Goal: Task Accomplishment & Management: Manage account settings

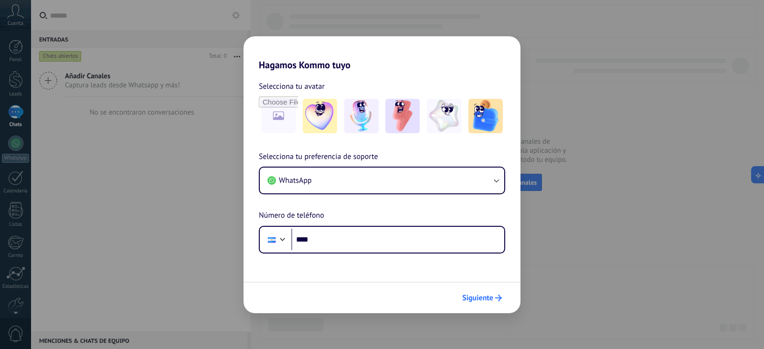
click at [478, 298] on span "Siguiente" at bounding box center [477, 298] width 31 height 7
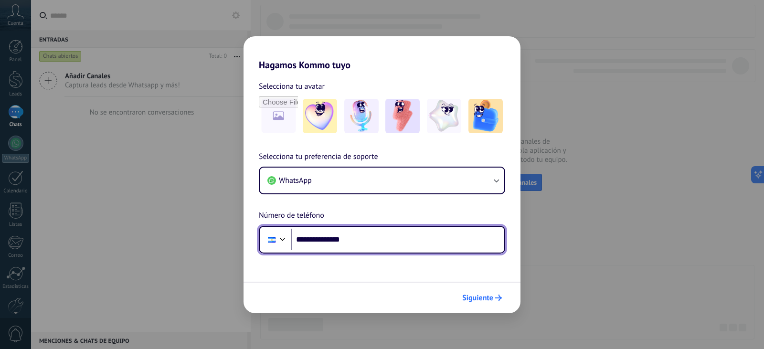
type input "**********"
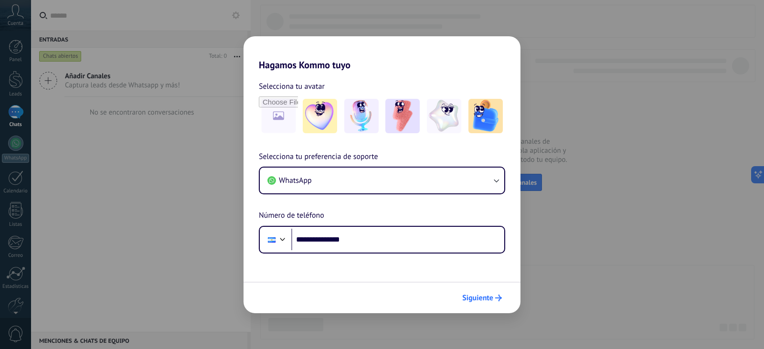
click at [476, 300] on span "Siguiente" at bounding box center [477, 298] width 31 height 7
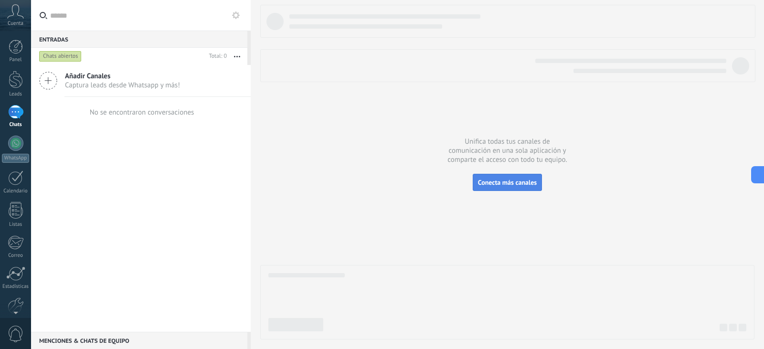
click at [505, 186] on span "Conecta más canales" at bounding box center [507, 182] width 59 height 9
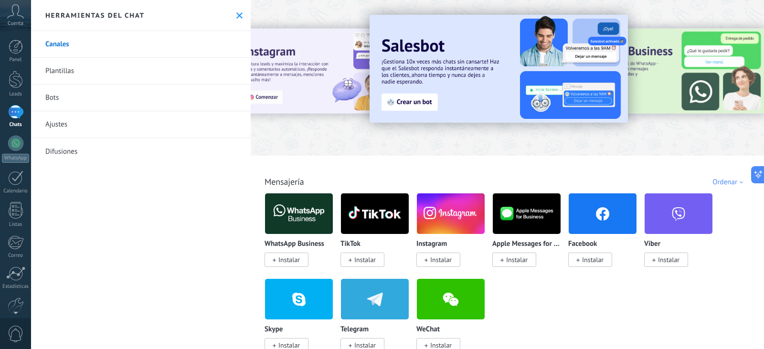
click at [458, 204] on img at bounding box center [451, 214] width 68 height 46
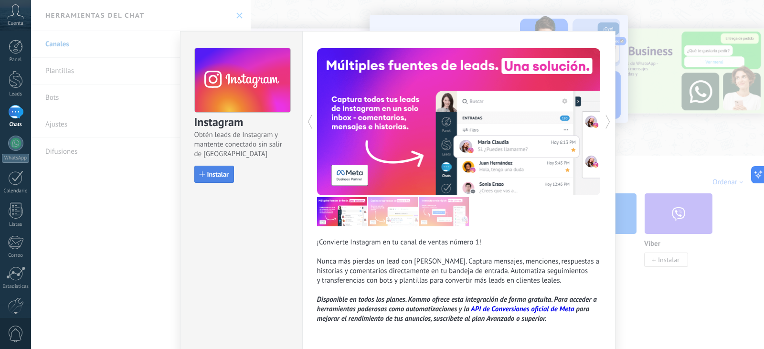
click at [215, 174] on span "Instalar" at bounding box center [217, 174] width 21 height 7
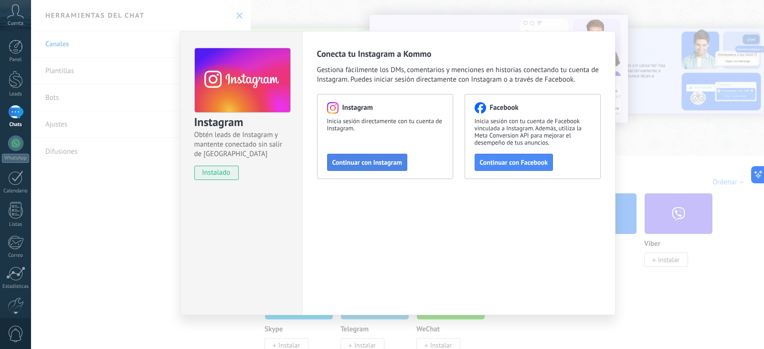
click at [368, 164] on span "Continuar con Instagram" at bounding box center [367, 162] width 70 height 7
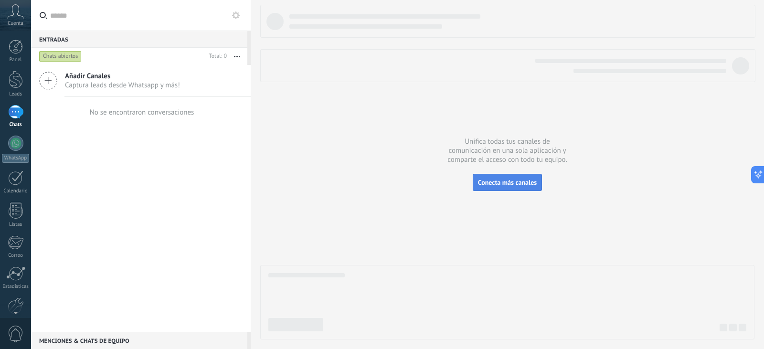
click at [490, 179] on span "Conecta más canales" at bounding box center [507, 182] width 59 height 9
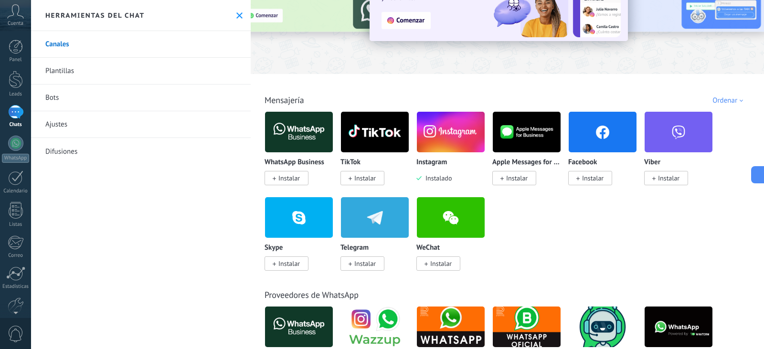
scroll to position [96, 0]
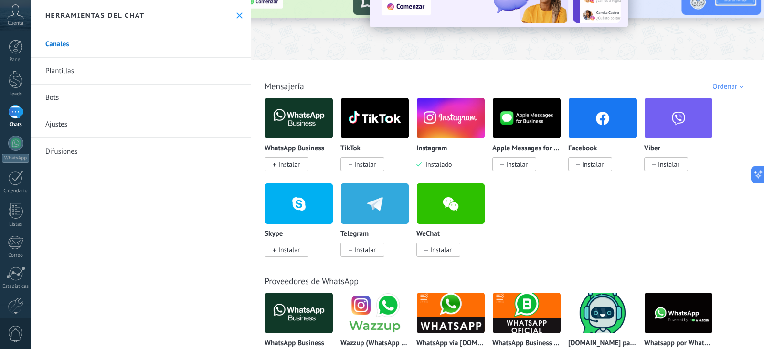
click at [608, 123] on img at bounding box center [603, 118] width 68 height 46
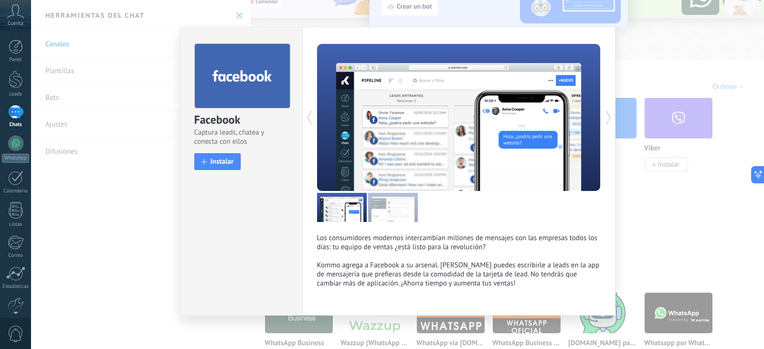
scroll to position [7, 0]
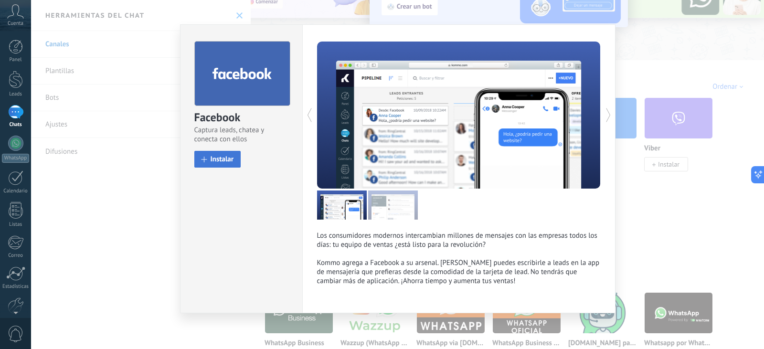
click at [223, 157] on span "Instalar" at bounding box center [222, 159] width 23 height 7
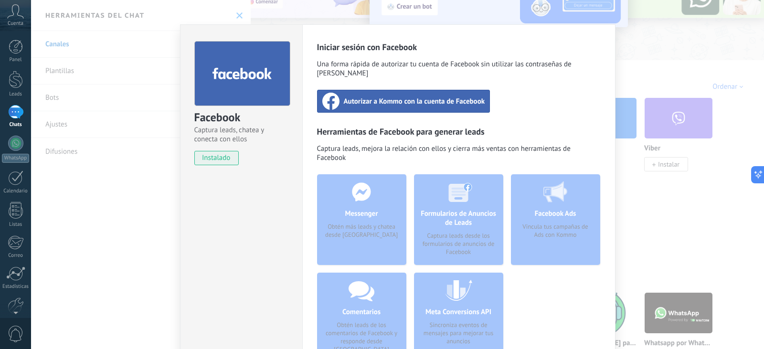
click at [220, 160] on span "instalado" at bounding box center [216, 158] width 43 height 14
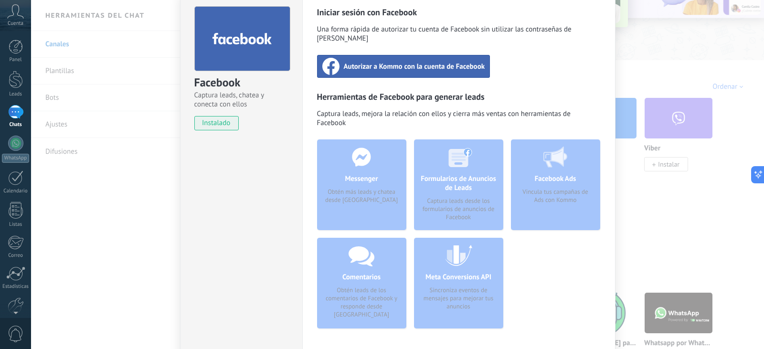
scroll to position [83, 0]
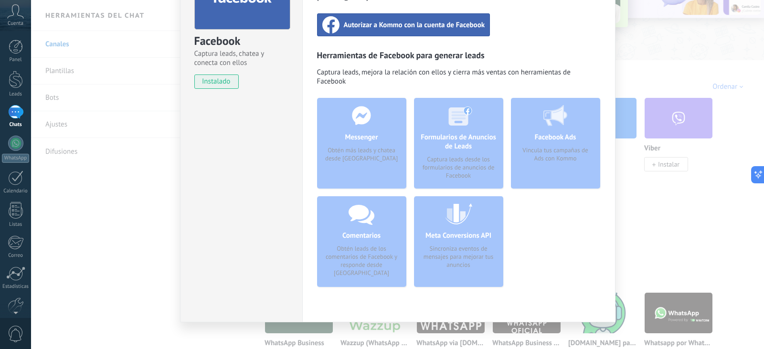
click at [211, 77] on span "instalado" at bounding box center [216, 82] width 43 height 14
click at [222, 82] on span "instalado" at bounding box center [216, 82] width 43 height 14
click at [382, 144] on div "Messenger Obtén más leads y chatea desde Kommo" at bounding box center [361, 143] width 89 height 91
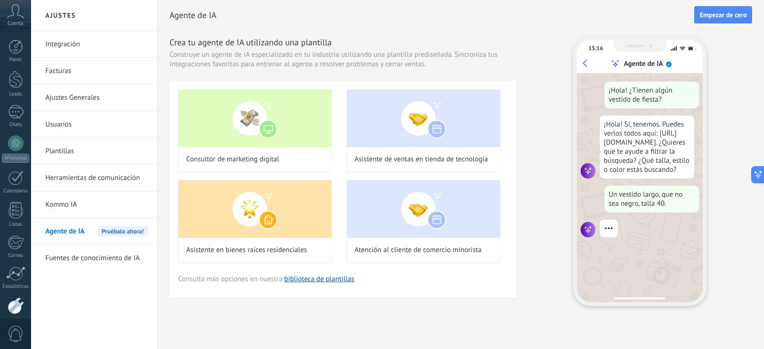
click at [66, 41] on link "Integración" at bounding box center [96, 44] width 102 height 27
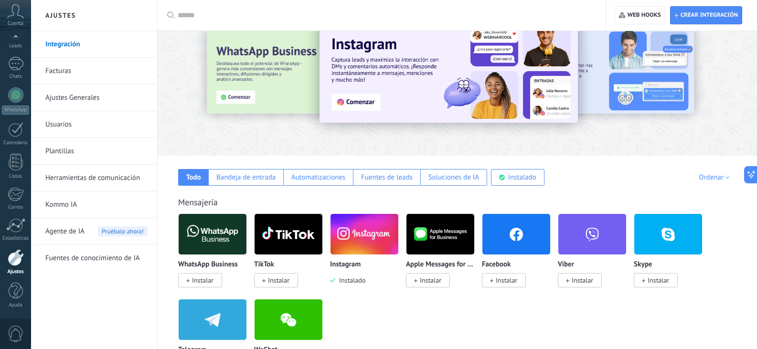
scroll to position [96, 0]
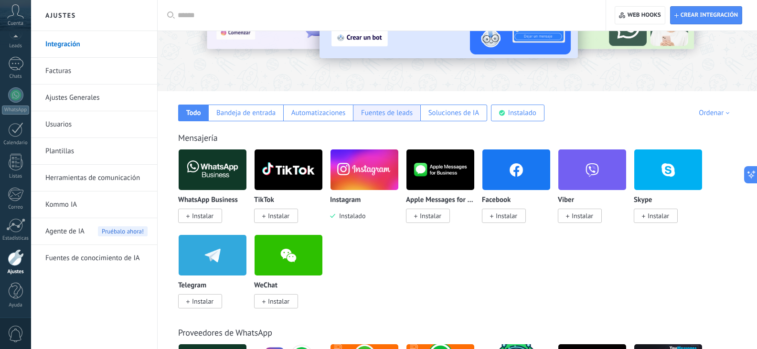
click at [386, 118] on div "Fuentes de leads" at bounding box center [386, 113] width 67 height 17
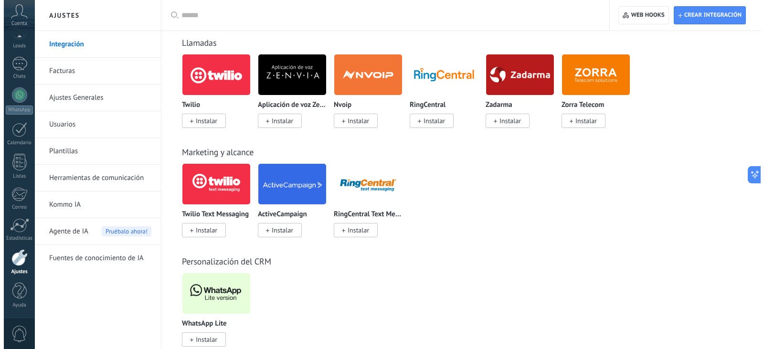
scroll to position [759, 0]
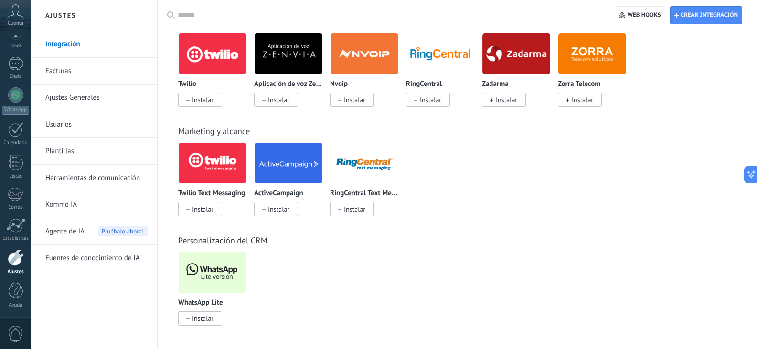
click at [211, 271] on img at bounding box center [213, 272] width 68 height 46
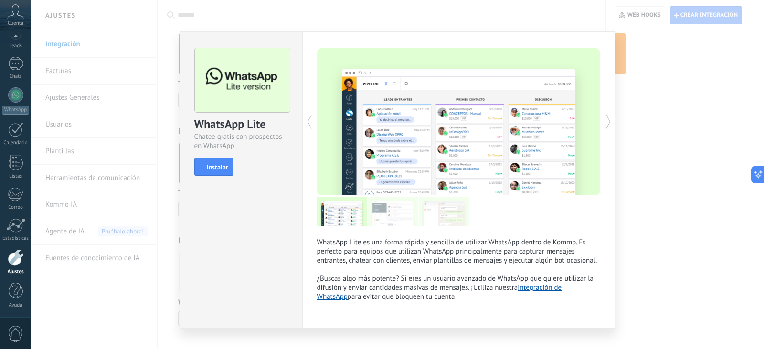
click at [213, 169] on span "Instalar" at bounding box center [217, 167] width 21 height 7
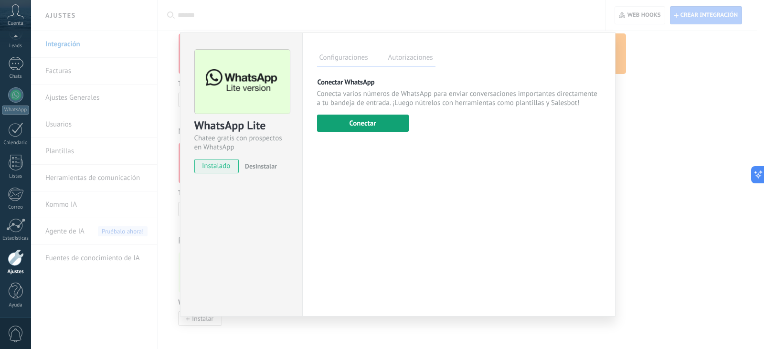
click at [363, 127] on button "Conectar" at bounding box center [363, 123] width 92 height 17
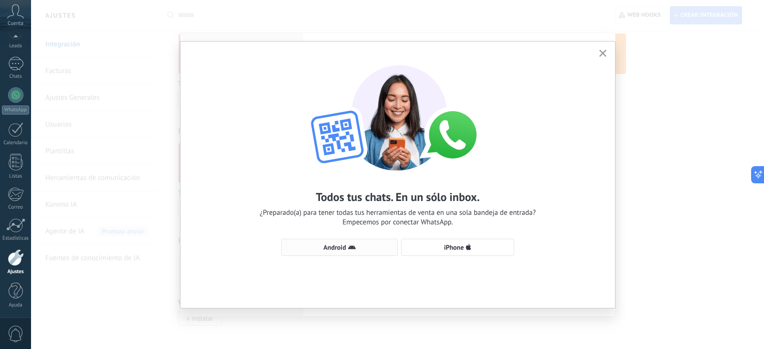
click at [339, 246] on span "Android" at bounding box center [334, 247] width 22 height 7
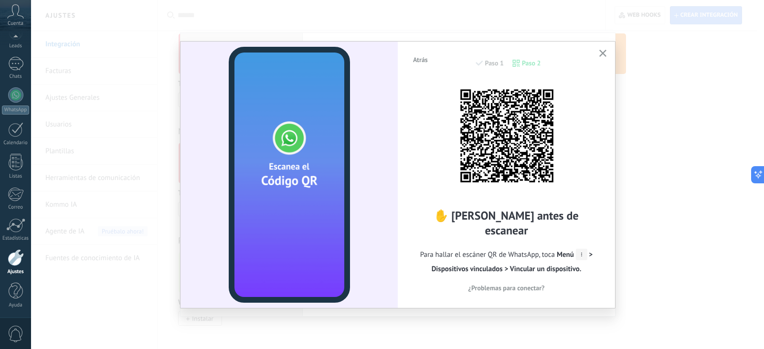
click at [603, 52] on icon "button" at bounding box center [603, 53] width 7 height 7
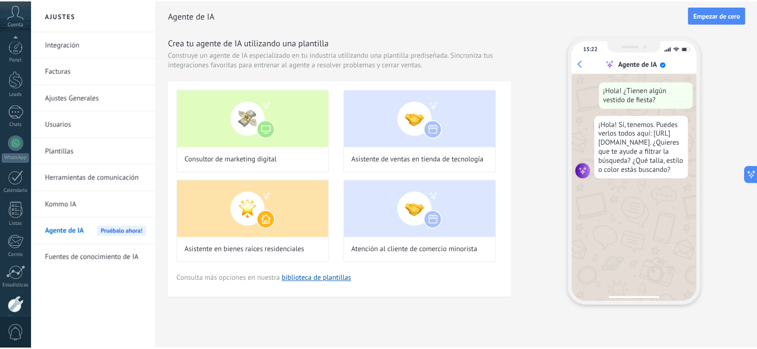
scroll to position [48, 0]
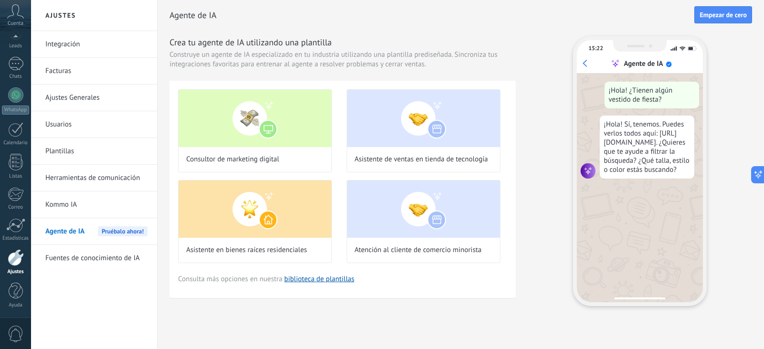
click at [73, 43] on link "Integración" at bounding box center [96, 44] width 102 height 27
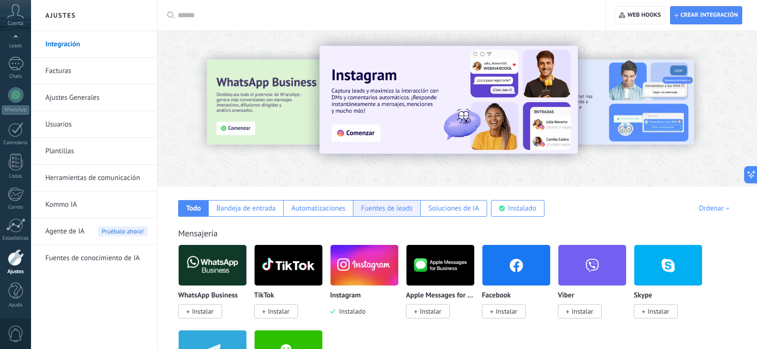
click at [401, 209] on div "Fuentes de leads" at bounding box center [387, 208] width 52 height 9
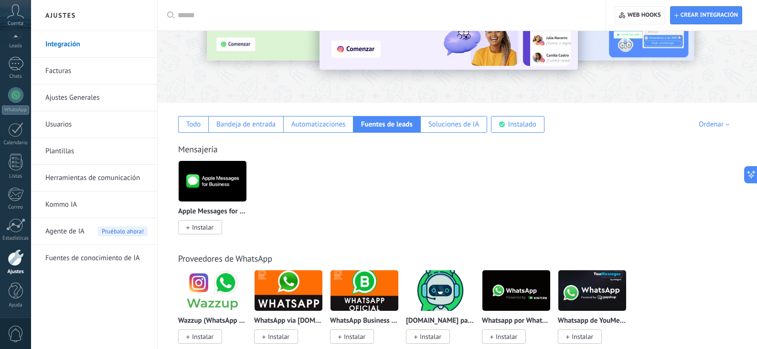
scroll to position [96, 0]
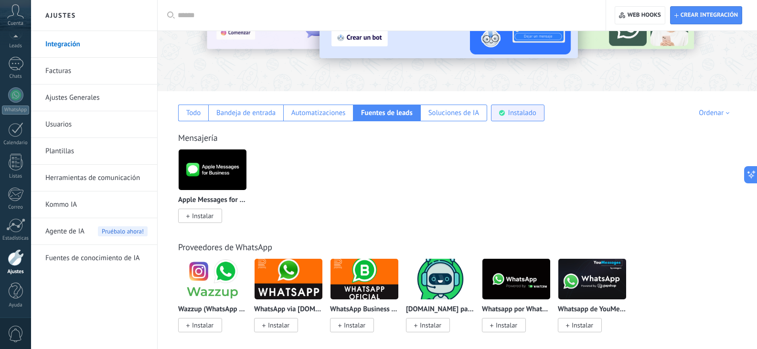
click at [522, 119] on div "Instalado" at bounding box center [518, 113] width 54 height 17
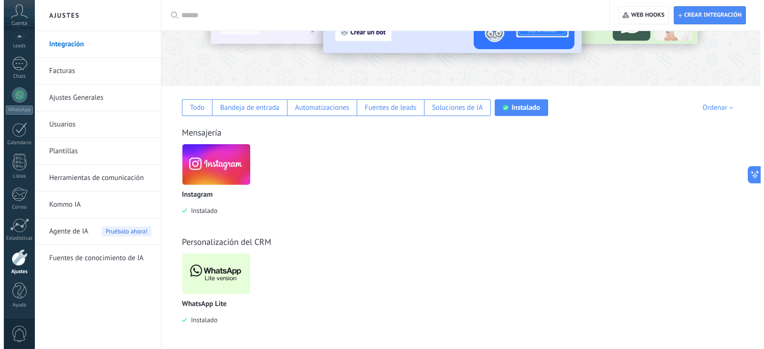
scroll to position [102, 0]
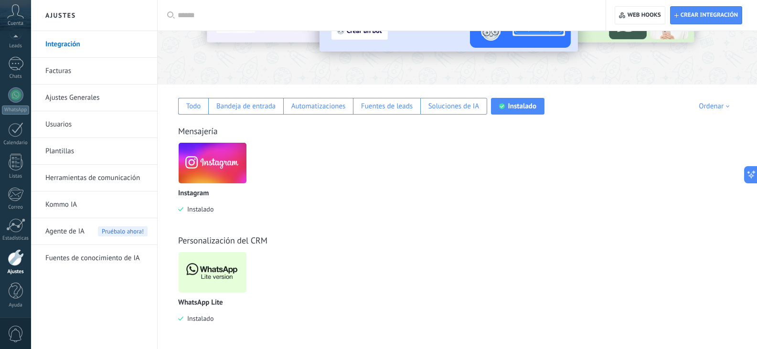
click at [220, 273] on img at bounding box center [213, 272] width 68 height 46
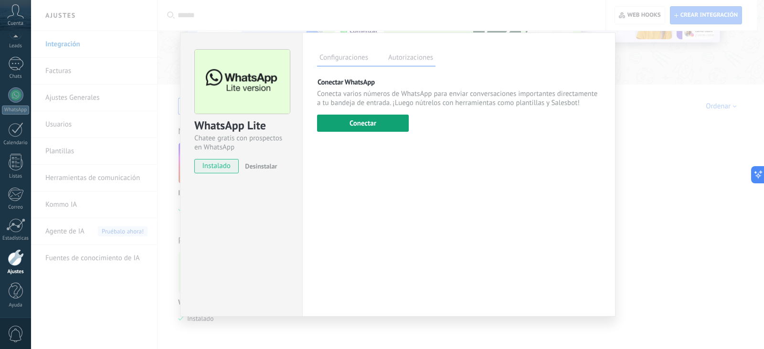
click at [374, 128] on button "Conectar" at bounding box center [363, 123] width 92 height 17
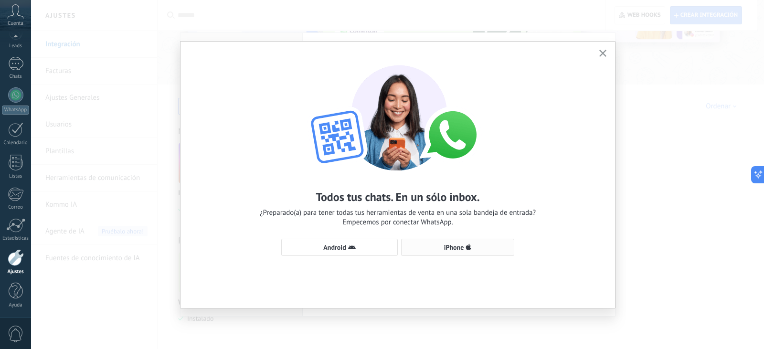
click at [452, 247] on span "iPhone" at bounding box center [454, 247] width 20 height 7
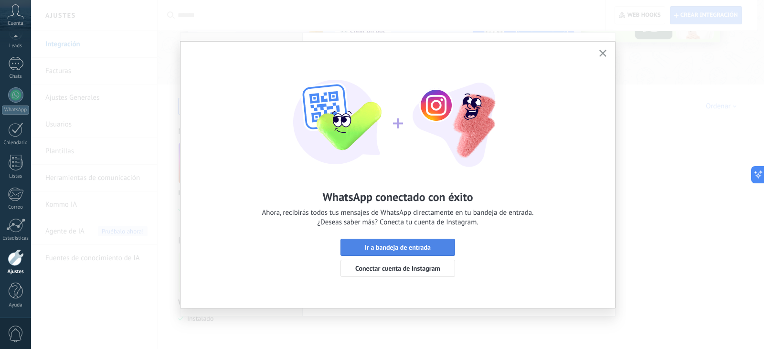
click at [404, 248] on span "Ir a bandeja de entrada" at bounding box center [398, 247] width 66 height 7
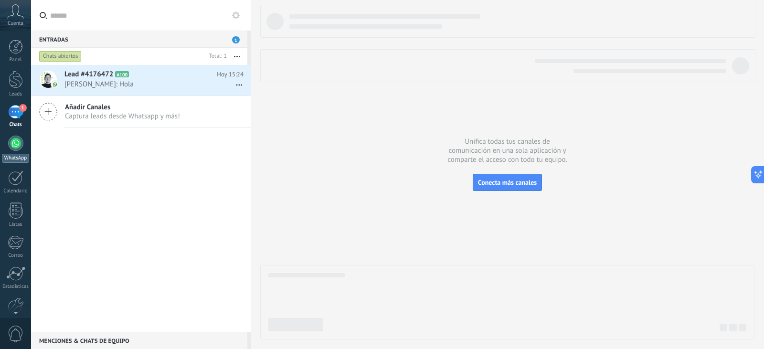
click at [12, 141] on div at bounding box center [15, 143] width 15 height 15
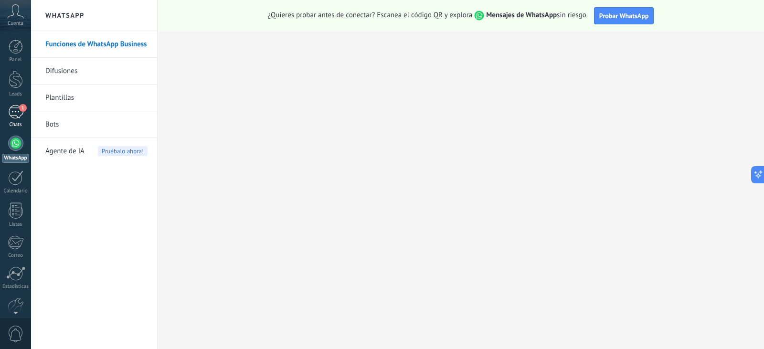
click at [17, 109] on div "1" at bounding box center [15, 112] width 15 height 14
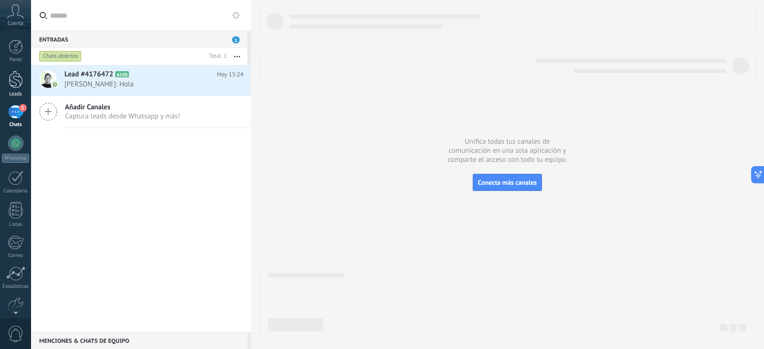
click at [17, 74] on div at bounding box center [16, 80] width 14 height 18
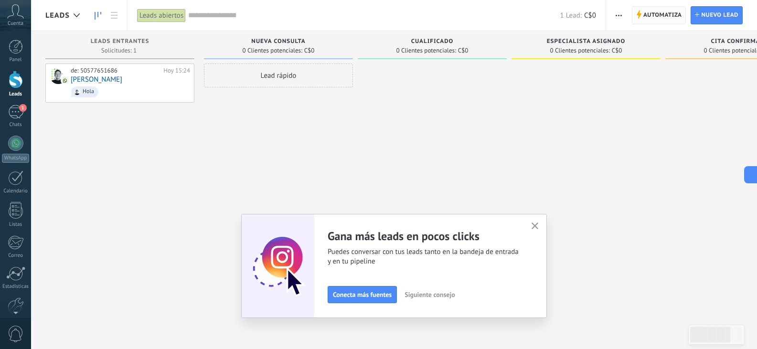
click at [665, 15] on span "Automatiza" at bounding box center [662, 15] width 39 height 17
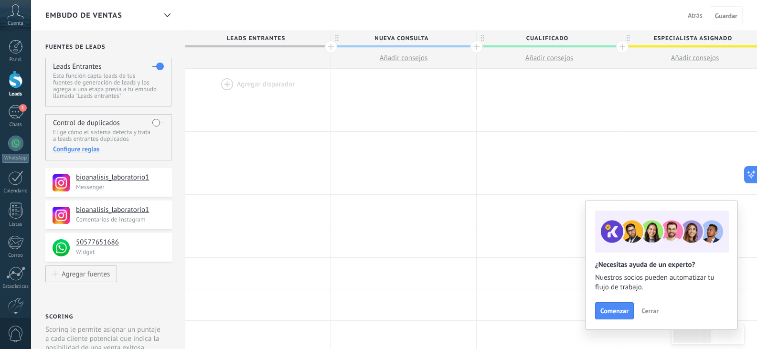
click at [226, 82] on div at bounding box center [257, 84] width 145 height 31
click at [257, 35] on span "Leads Entrantes" at bounding box center [255, 38] width 140 height 15
click at [326, 46] on div at bounding box center [331, 47] width 12 height 12
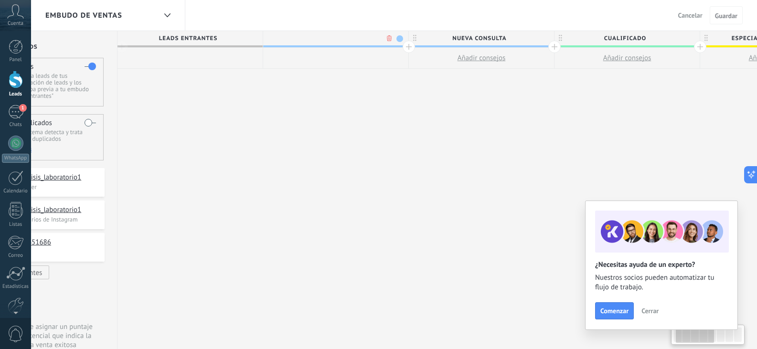
scroll to position [0, 71]
click at [259, 47] on div at bounding box center [260, 47] width 12 height 12
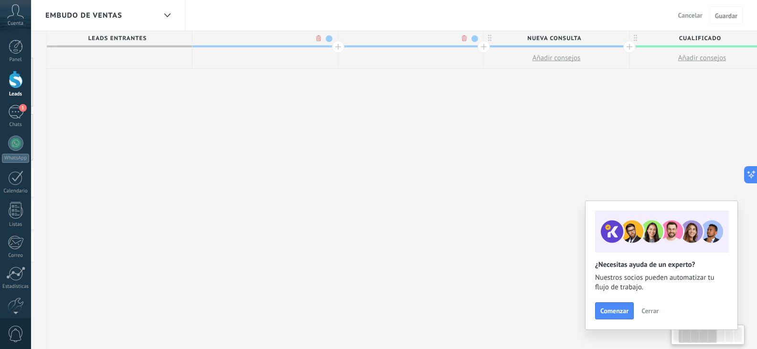
scroll to position [0, 141]
type input "*"
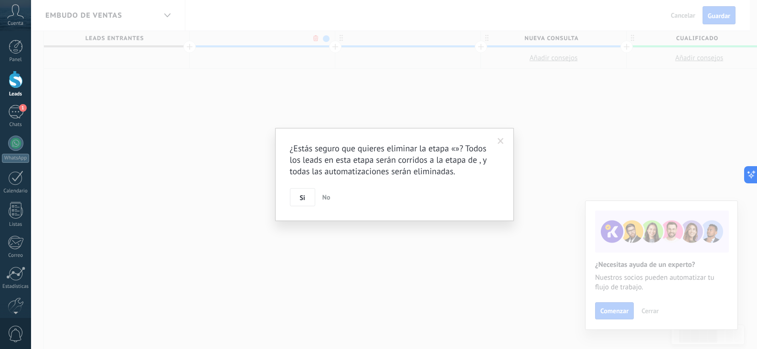
click at [316, 38] on body ".abccls-1,.abccls-2{fill-rule:evenodd}.abccls-2{fill:#fff} .abfcls-1{fill:none}…" at bounding box center [378, 174] width 757 height 349
click at [305, 198] on span "Si" at bounding box center [305, 197] width 5 height 7
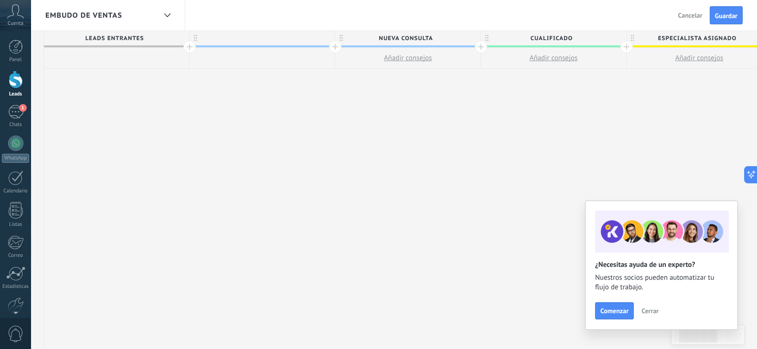
click at [326, 38] on div at bounding box center [262, 38] width 145 height 14
click at [316, 38] on body ".abccls-1,.abccls-2{fill-rule:evenodd}.abccls-2{fill:#fff} .abfcls-1{fill:none}…" at bounding box center [378, 174] width 757 height 349
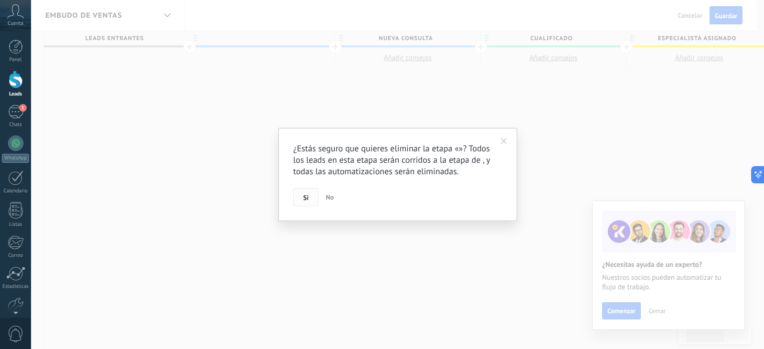
click at [300, 196] on button "Si" at bounding box center [305, 197] width 25 height 18
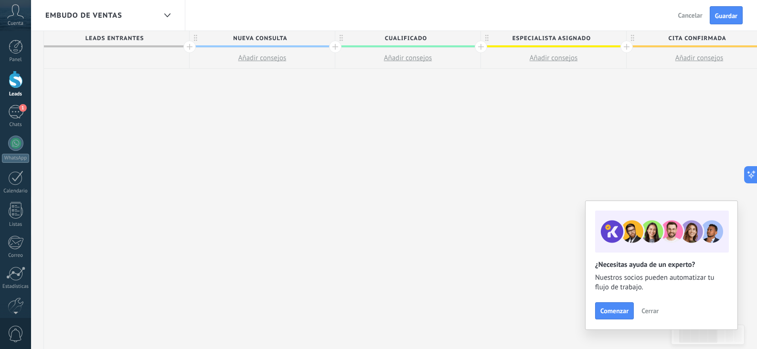
click at [157, 37] on span "Leads Entrantes" at bounding box center [114, 38] width 140 height 15
click at [730, 13] on span "Guardar" at bounding box center [726, 15] width 22 height 7
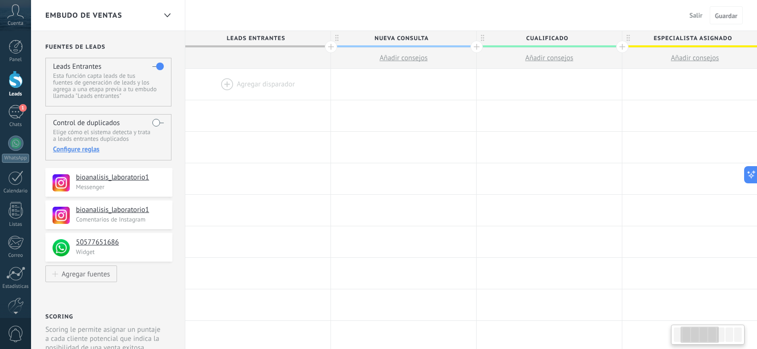
scroll to position [0, 141]
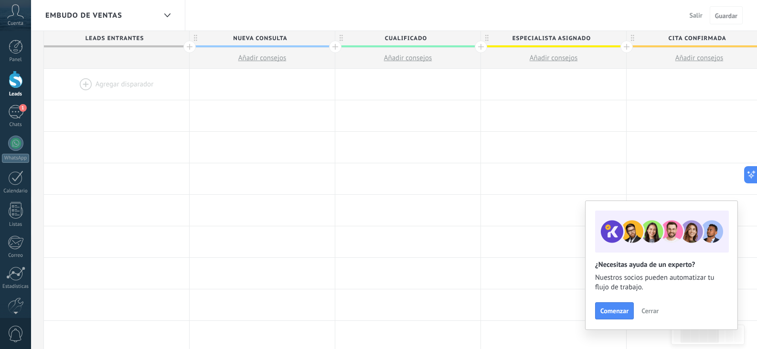
click at [693, 13] on span "Salir" at bounding box center [696, 15] width 13 height 9
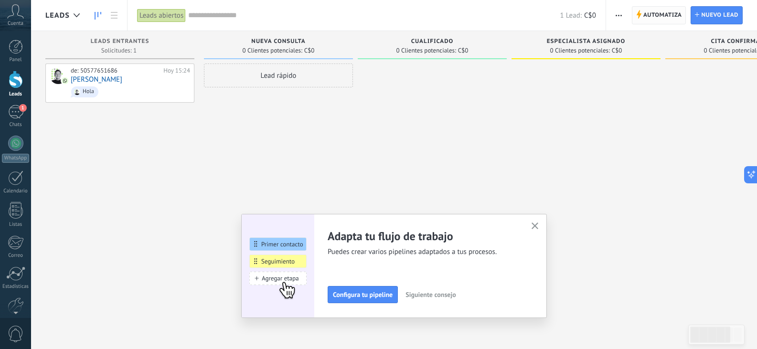
click at [661, 13] on span "Automatiza" at bounding box center [662, 15] width 39 height 17
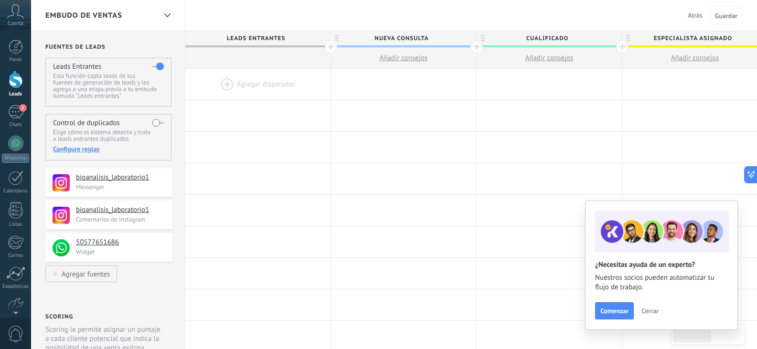
click at [223, 86] on div at bounding box center [257, 84] width 145 height 31
click at [239, 80] on div at bounding box center [257, 84] width 145 height 31
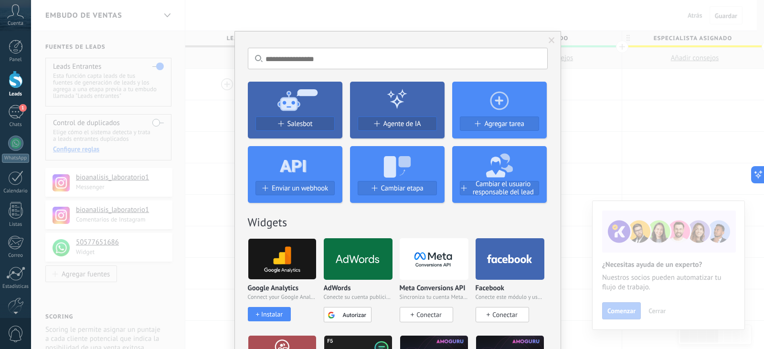
click at [551, 40] on span at bounding box center [552, 40] width 6 height 7
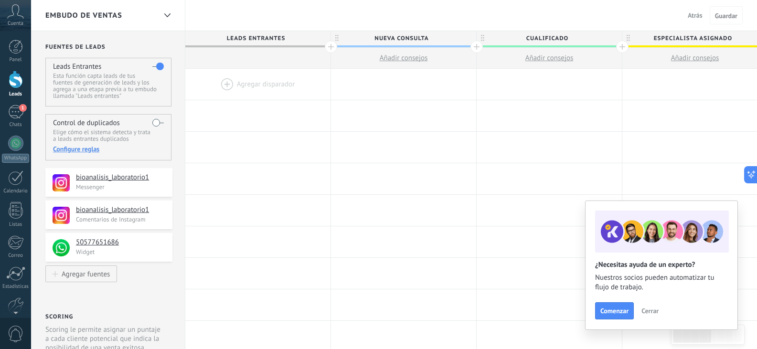
click at [693, 13] on span "Atrás" at bounding box center [695, 15] width 15 height 9
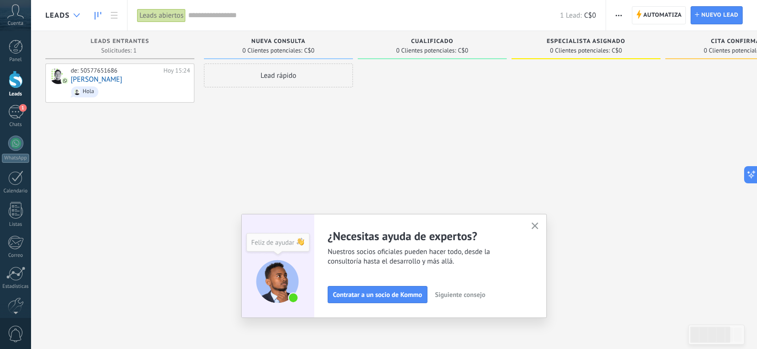
click at [76, 14] on icon at bounding box center [77, 15] width 6 height 4
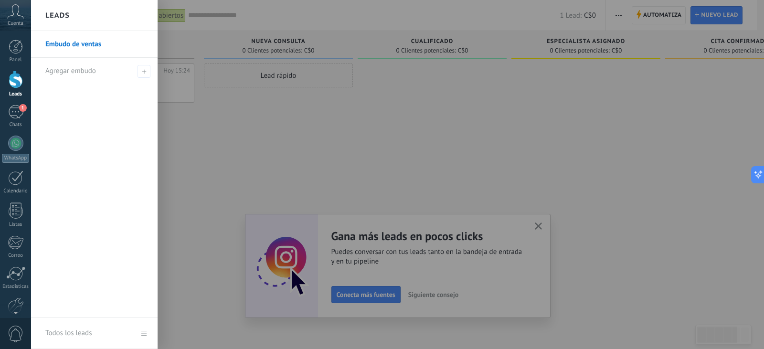
click at [212, 174] on div at bounding box center [413, 174] width 764 height 349
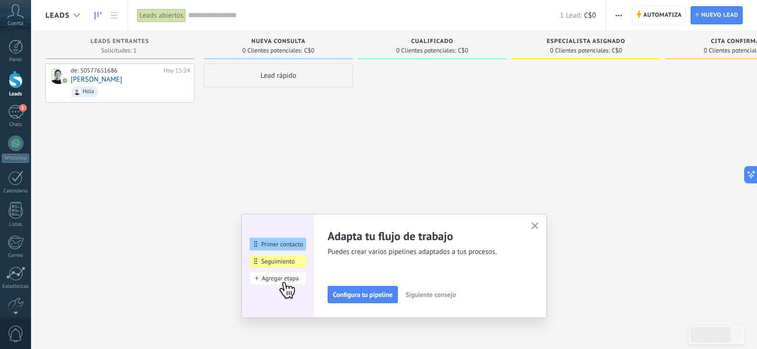
click at [76, 17] on use at bounding box center [77, 15] width 6 height 4
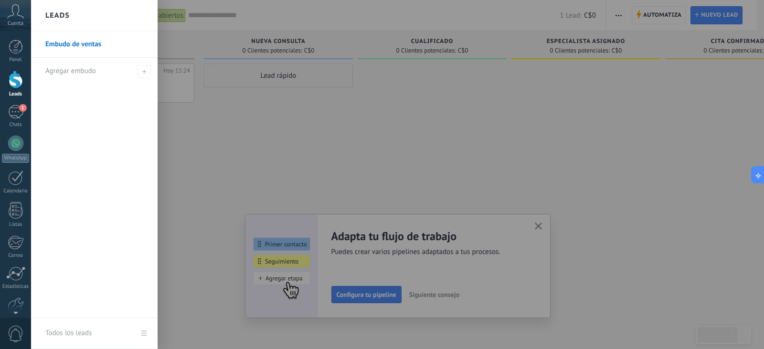
click at [227, 126] on div at bounding box center [413, 174] width 764 height 349
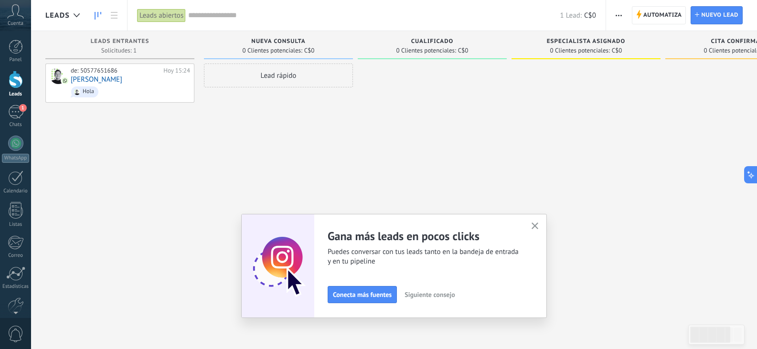
click at [14, 82] on div at bounding box center [16, 80] width 14 height 18
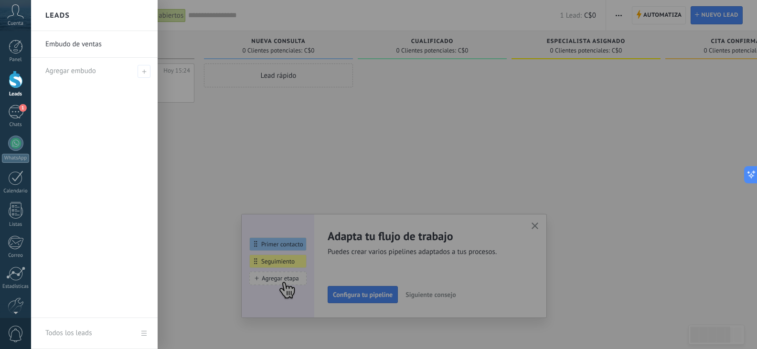
click at [19, 85] on div at bounding box center [16, 80] width 14 height 18
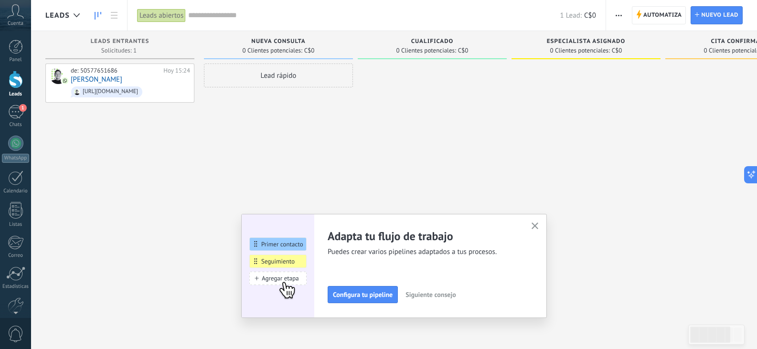
click at [17, 83] on div at bounding box center [16, 80] width 14 height 18
click at [16, 42] on div at bounding box center [16, 47] width 14 height 14
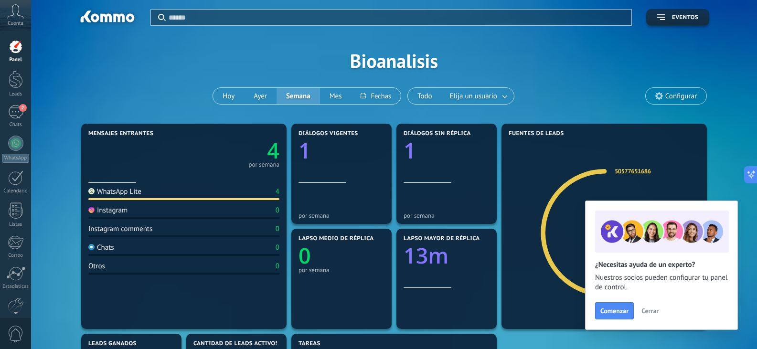
click at [247, 58] on div "Aplicar Eventos Bioanalisis [DATE] [DATE] Semana Mes Todo Elija un usuario Conf…" at bounding box center [393, 60] width 697 height 121
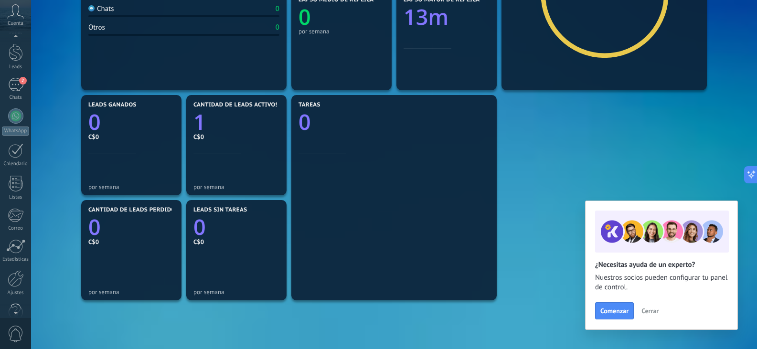
scroll to position [48, 0]
click at [18, 258] on div at bounding box center [16, 257] width 16 height 17
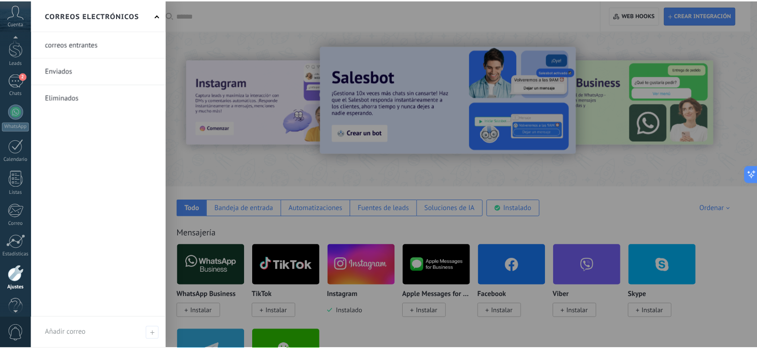
scroll to position [48, 0]
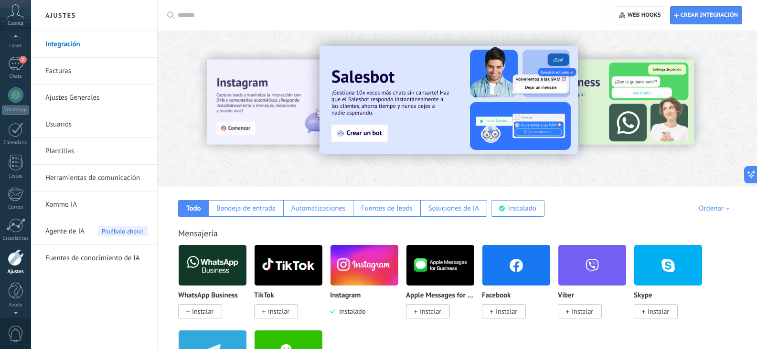
click at [18, 259] on div at bounding box center [16, 257] width 16 height 17
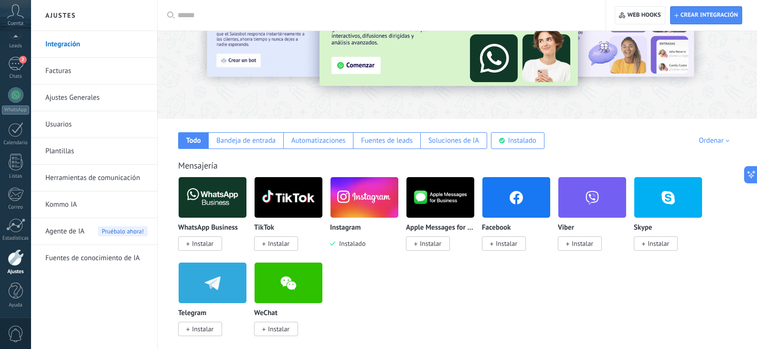
scroll to position [0, 0]
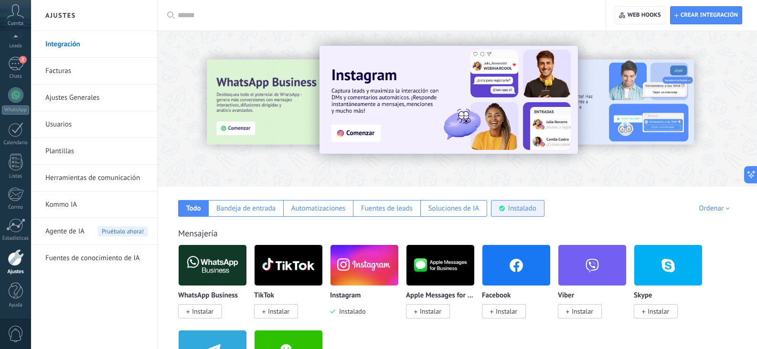
click at [514, 207] on div "Instalado" at bounding box center [522, 208] width 28 height 9
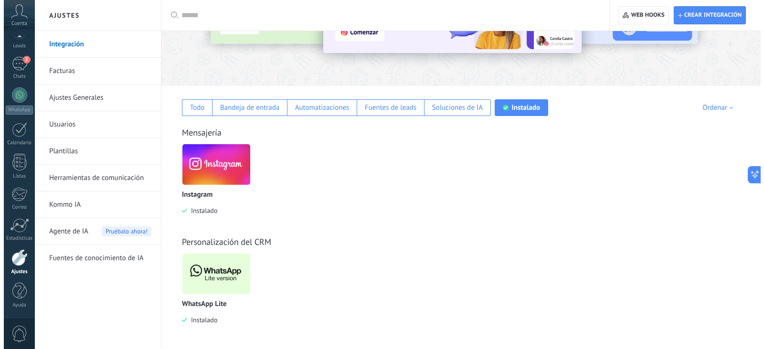
scroll to position [102, 0]
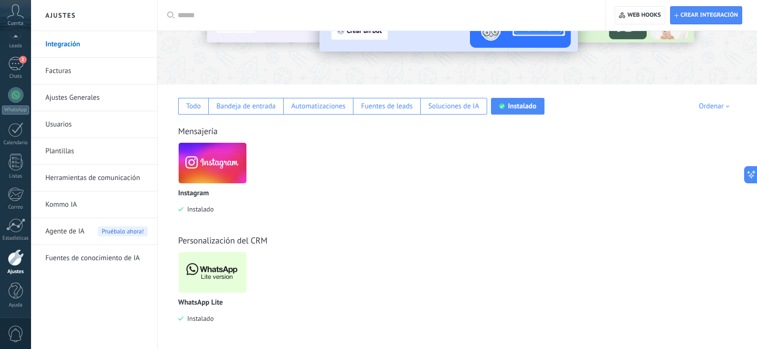
click at [212, 268] on img at bounding box center [213, 272] width 68 height 46
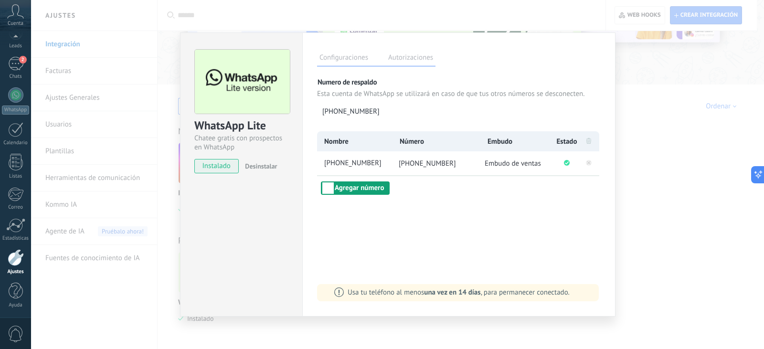
click at [368, 186] on button "Agregar número" at bounding box center [355, 188] width 69 height 13
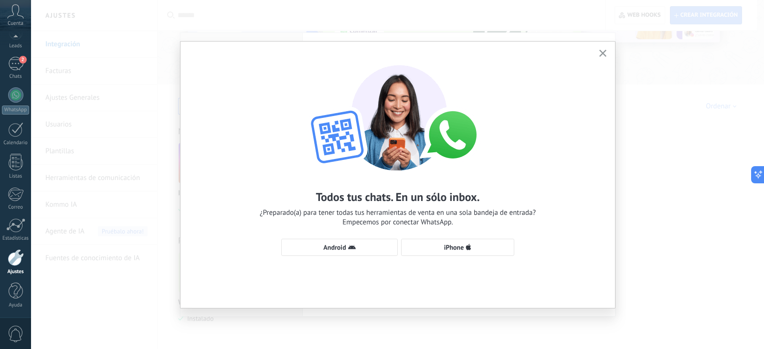
click at [602, 56] on icon "button" at bounding box center [603, 53] width 7 height 7
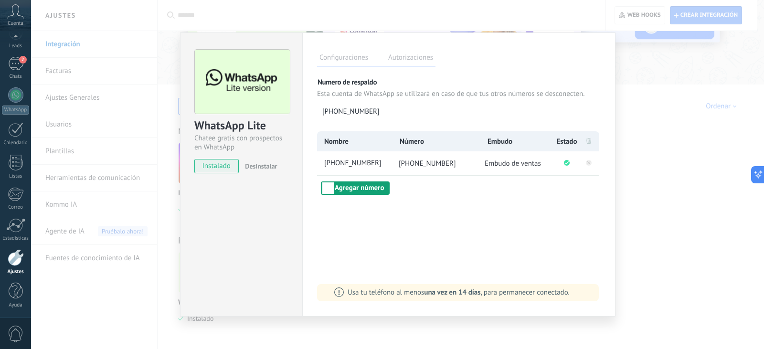
click at [349, 185] on button "Agregar número" at bounding box center [355, 188] width 69 height 13
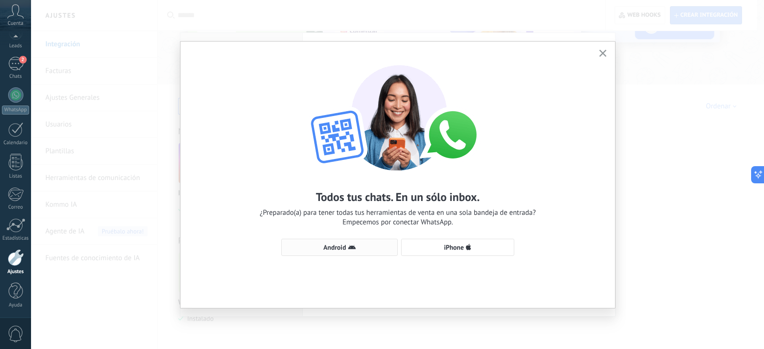
click at [335, 246] on span "Android" at bounding box center [334, 247] width 22 height 7
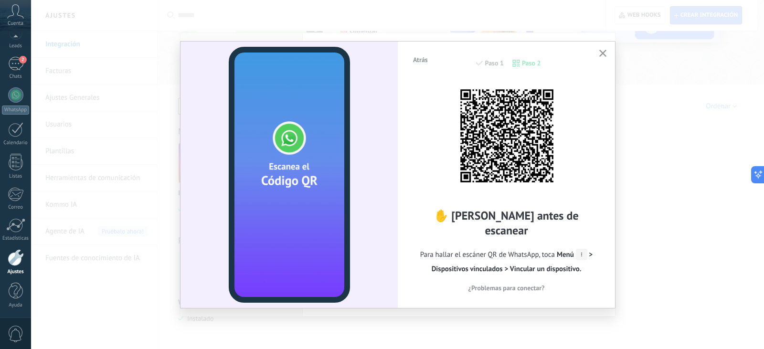
click at [601, 54] on icon "button" at bounding box center [603, 53] width 7 height 7
